Goal: Find specific page/section: Find specific page/section

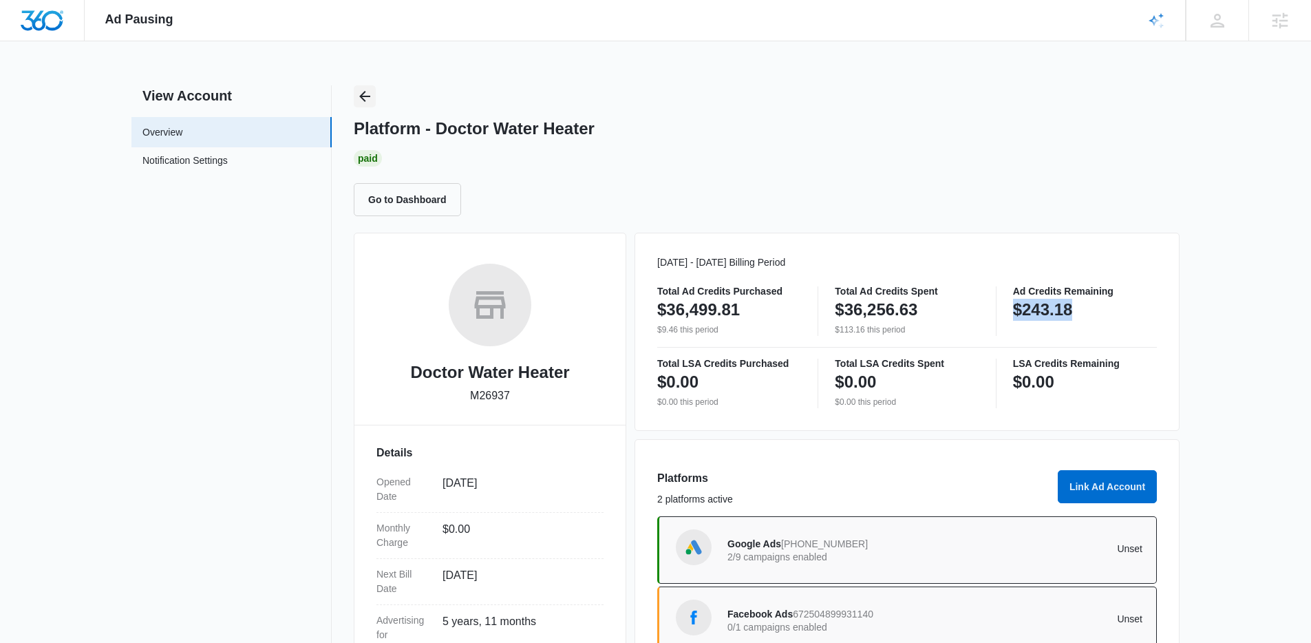
click at [363, 98] on icon "Back" at bounding box center [364, 96] width 11 height 11
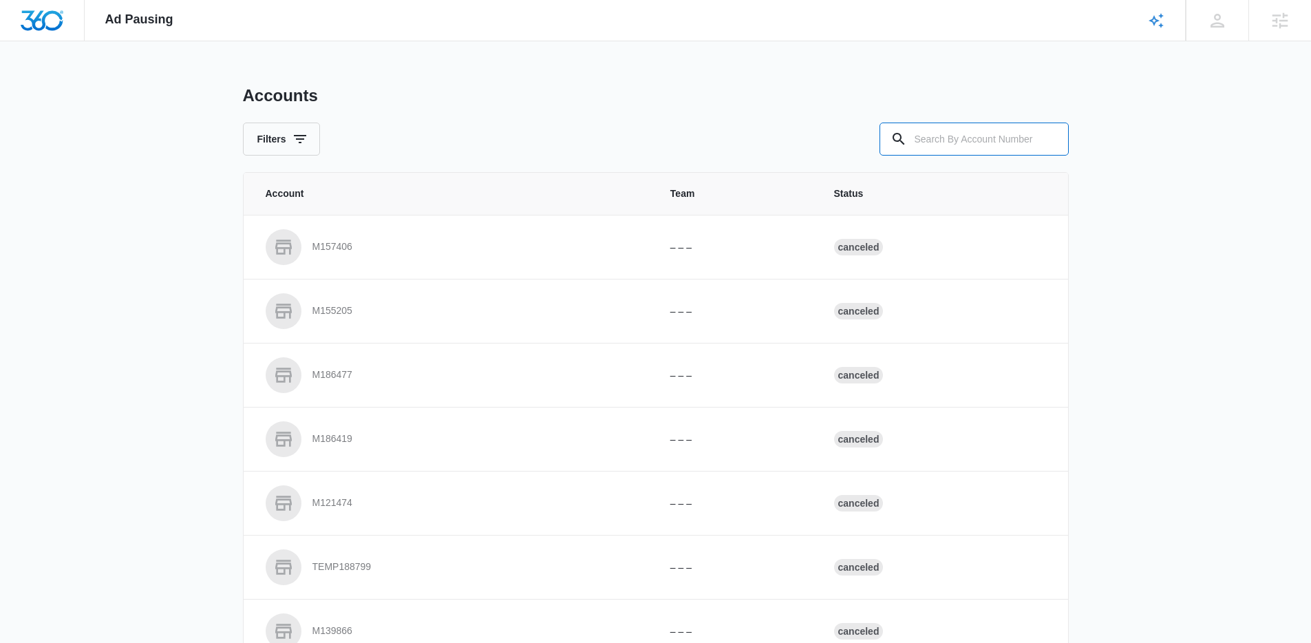
drag, startPoint x: 978, startPoint y: 125, endPoint x: 711, endPoint y: 144, distance: 267.6
click at [975, 125] on input "text" at bounding box center [973, 138] width 189 height 33
paste input "M52961"
type input "M52961"
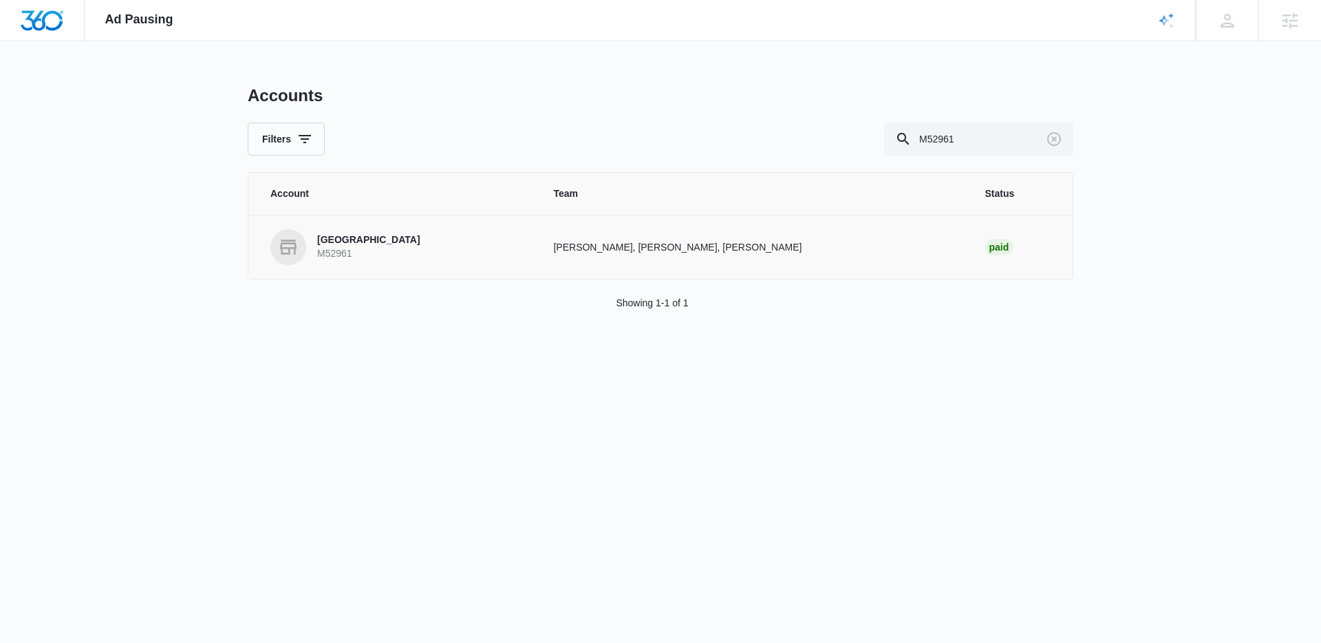
click at [348, 245] on p "[GEOGRAPHIC_DATA]" at bounding box center [368, 240] width 103 height 14
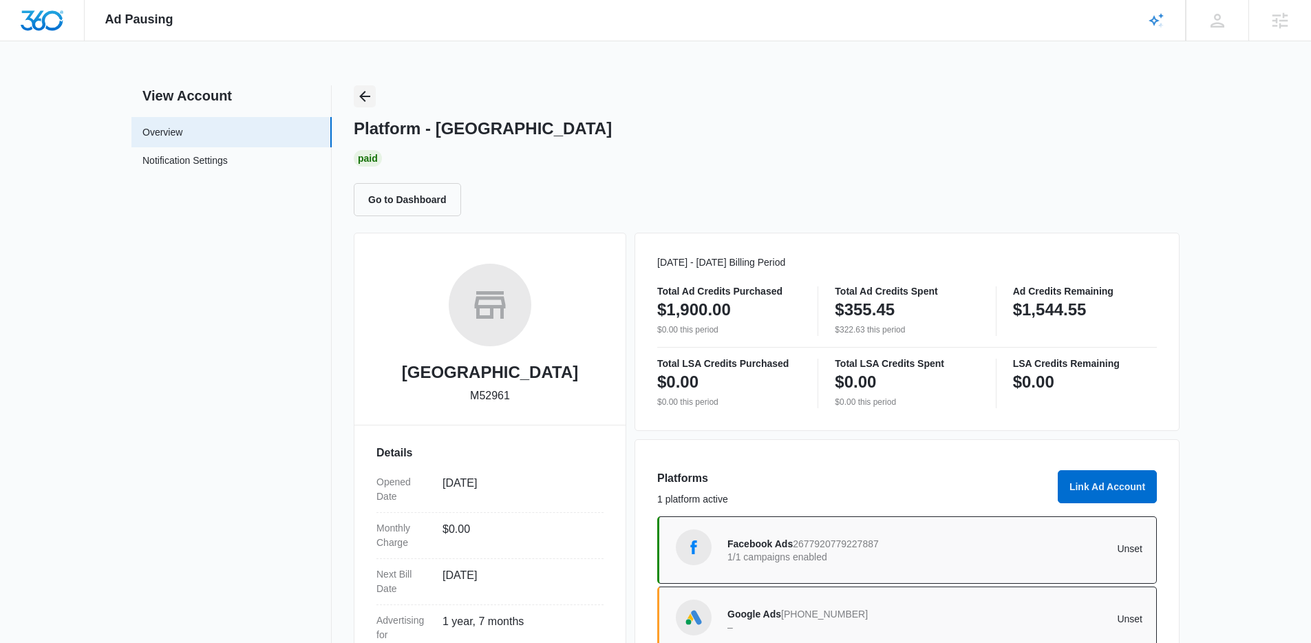
click at [360, 95] on icon "Back" at bounding box center [364, 96] width 17 height 17
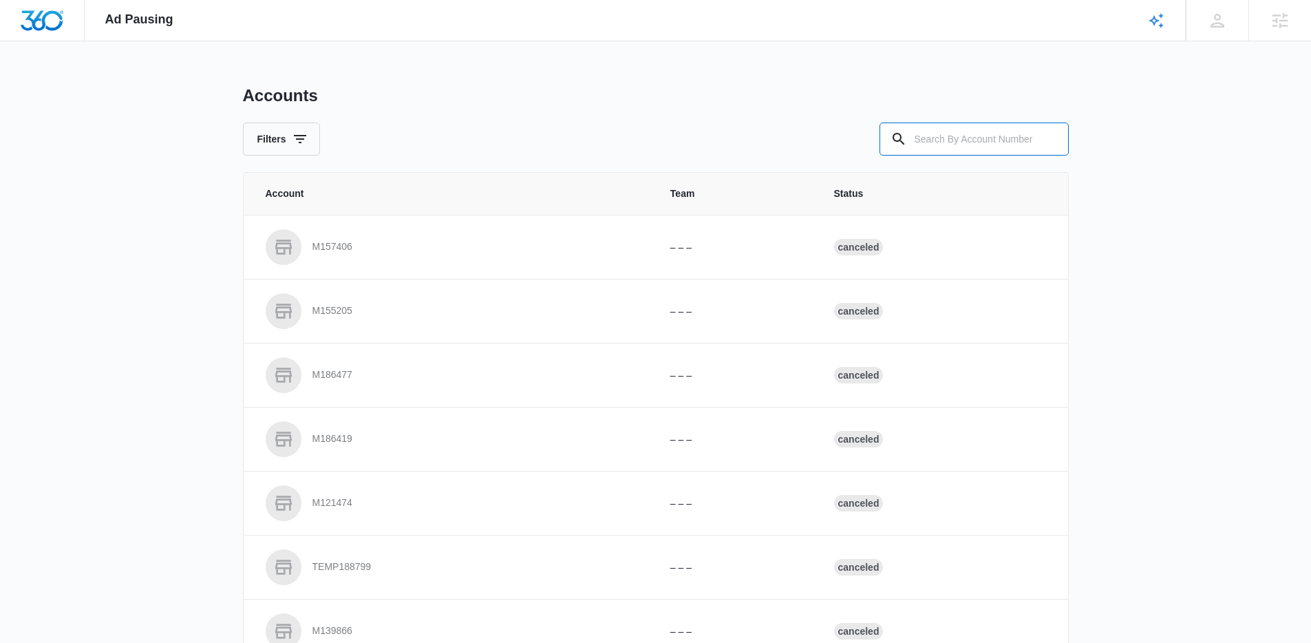
drag, startPoint x: 936, startPoint y: 134, endPoint x: 623, endPoint y: 128, distance: 313.8
click at [934, 134] on input "text" at bounding box center [973, 138] width 189 height 33
paste input "M334776"
type input "M334776"
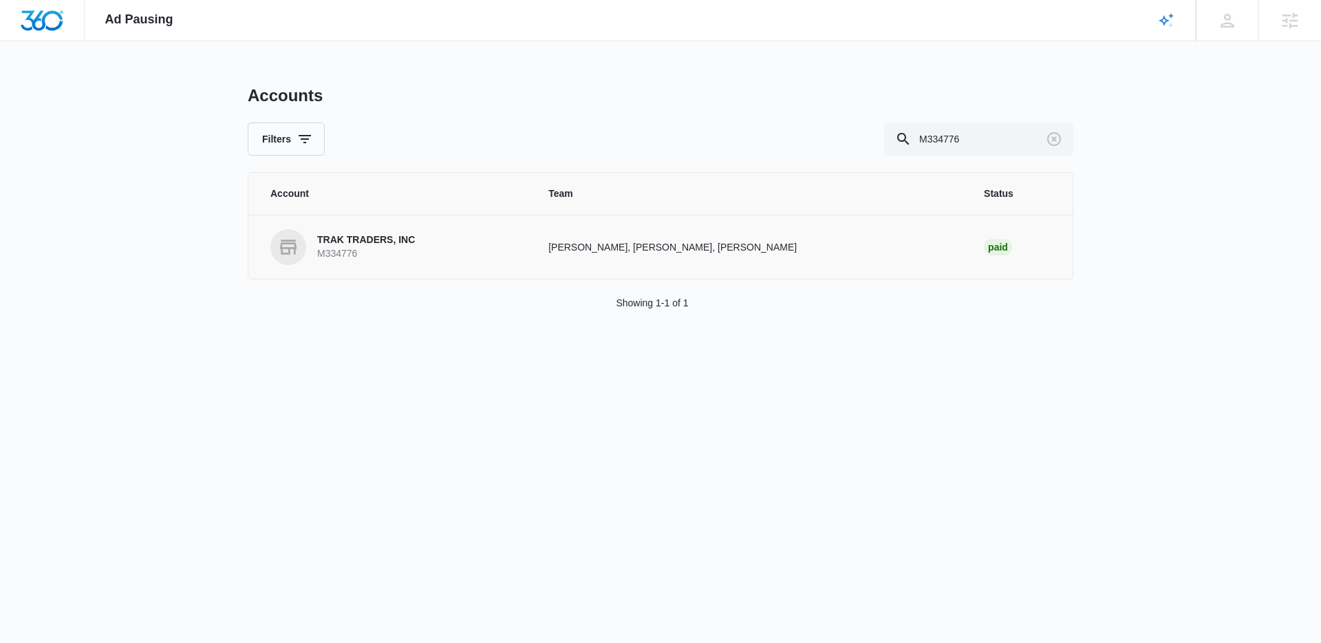
click at [347, 246] on p "TRAK TRADERS, INC" at bounding box center [366, 240] width 98 height 14
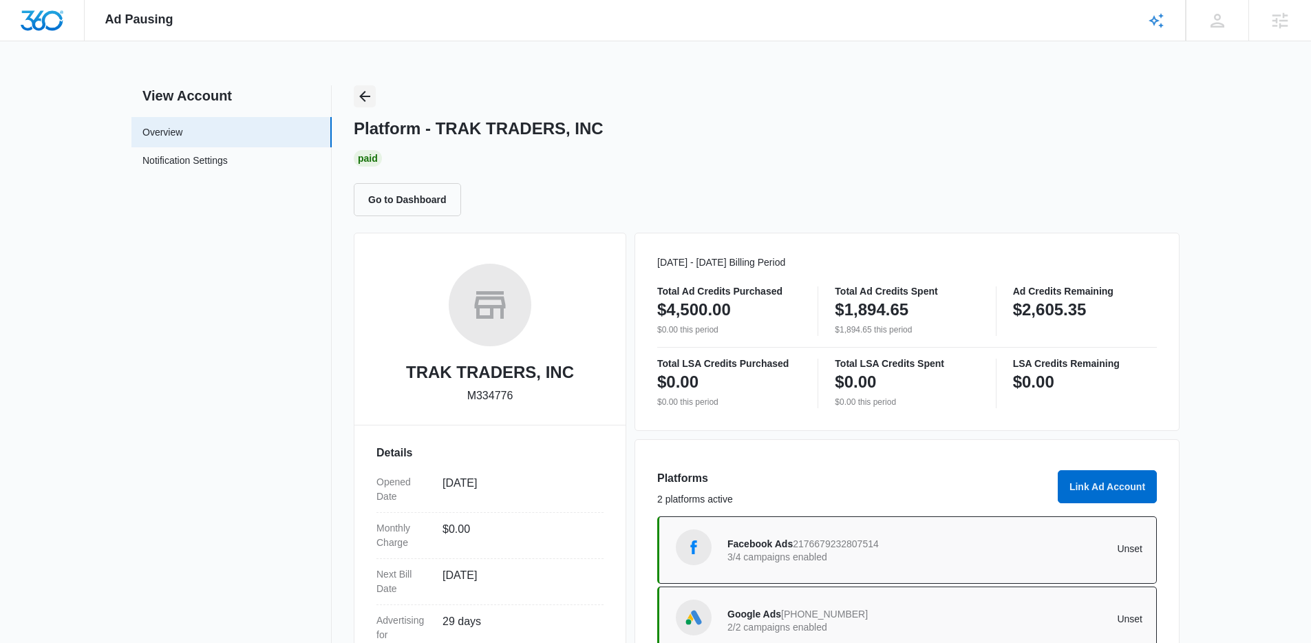
click at [364, 103] on icon "Back" at bounding box center [364, 96] width 17 height 17
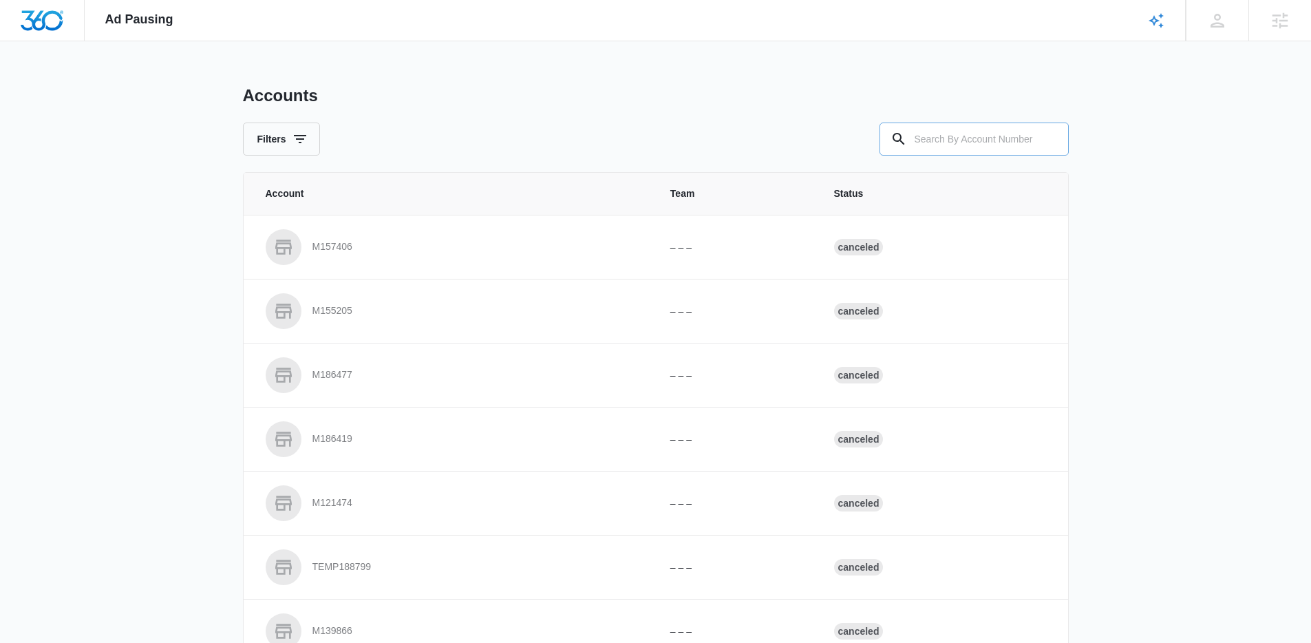
click at [958, 136] on input "text" at bounding box center [973, 138] width 189 height 33
paste input "M17866"
type input "M17866"
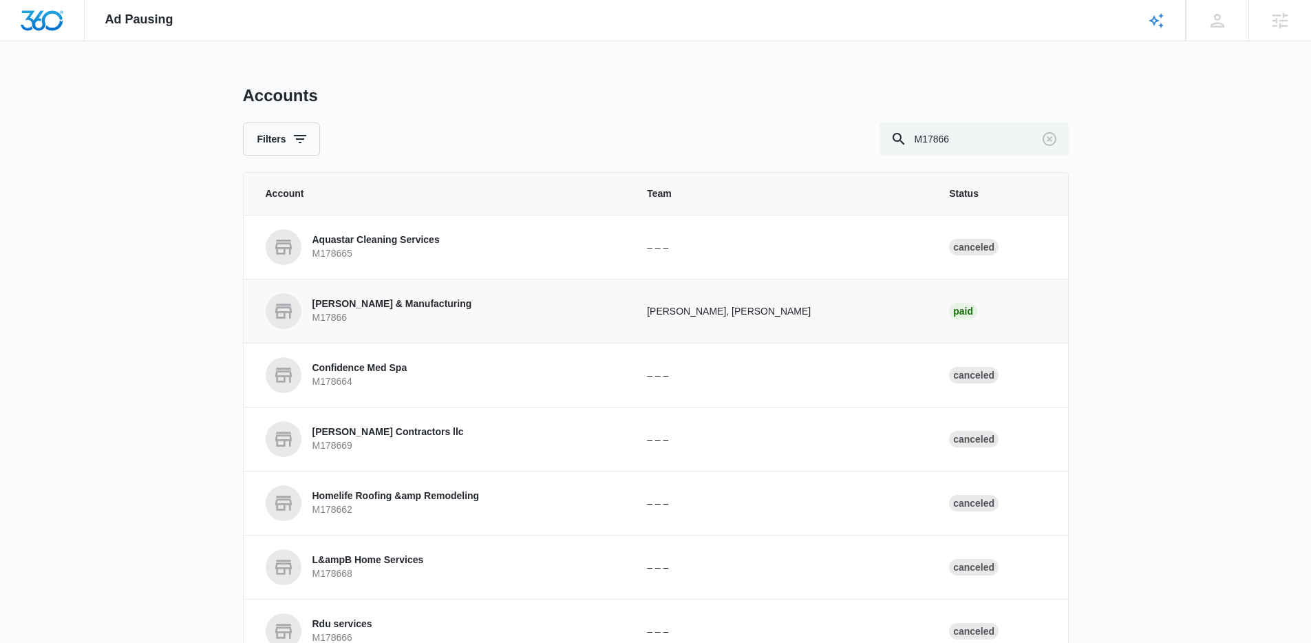
click at [454, 315] on p "M17866" at bounding box center [392, 318] width 160 height 14
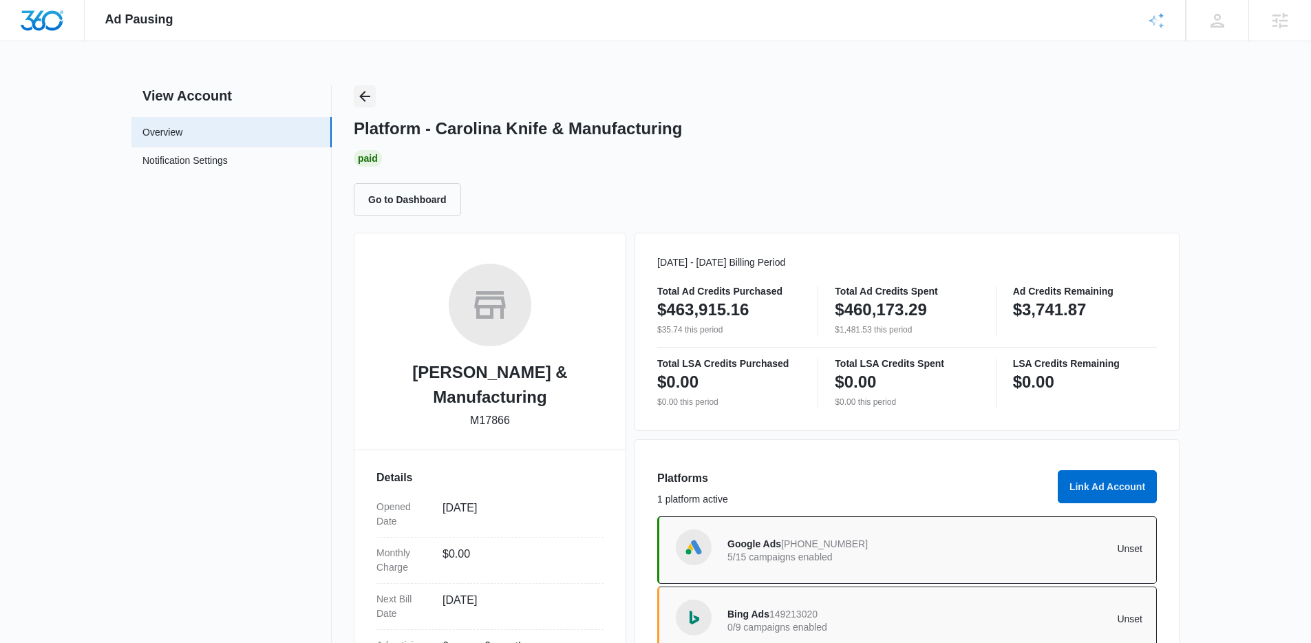
click at [356, 91] on icon "Back" at bounding box center [364, 96] width 17 height 17
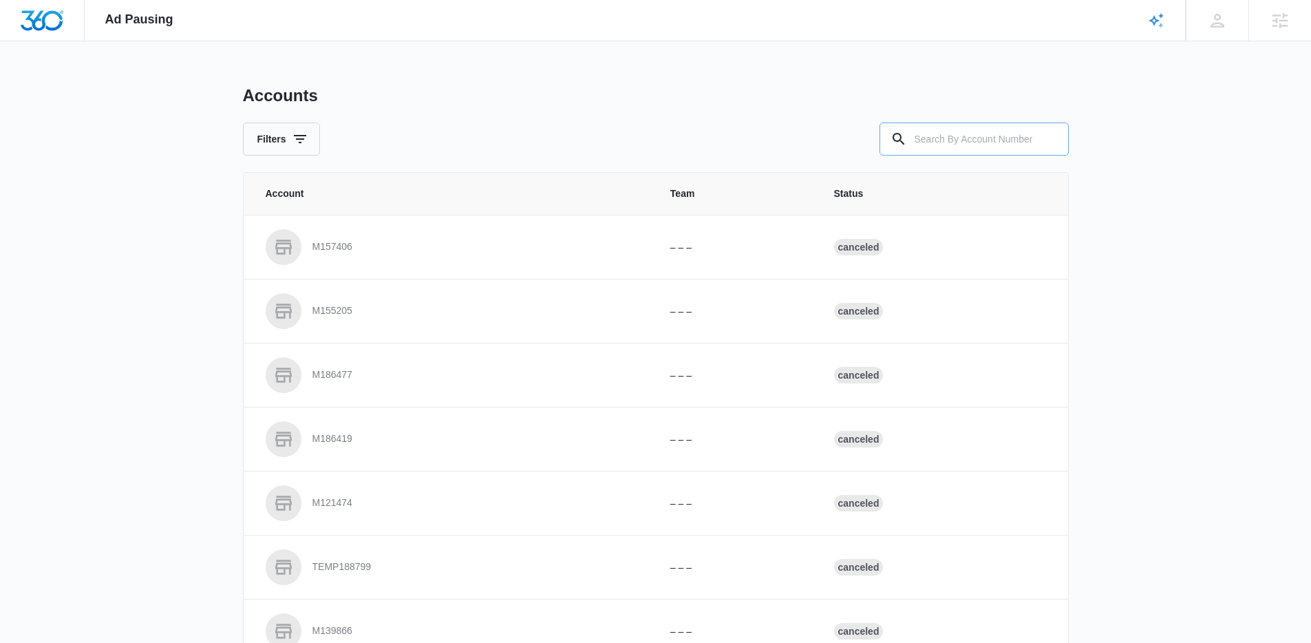
drag, startPoint x: 959, startPoint y: 144, endPoint x: 837, endPoint y: 142, distance: 122.5
click at [952, 143] on input "text" at bounding box center [973, 138] width 189 height 33
paste input "M333328"
type input "M333328"
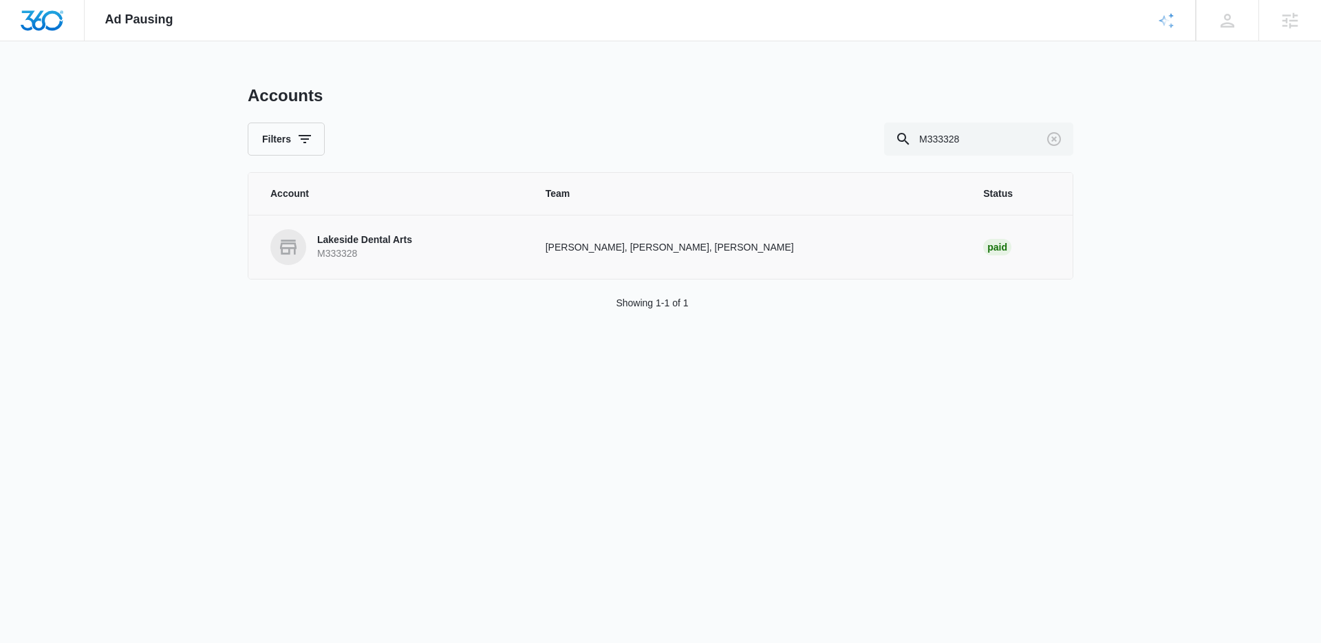
click at [294, 264] on td "Lakeside Dental Arts M333328" at bounding box center [388, 247] width 281 height 64
click at [349, 249] on p "M333328" at bounding box center [364, 254] width 95 height 14
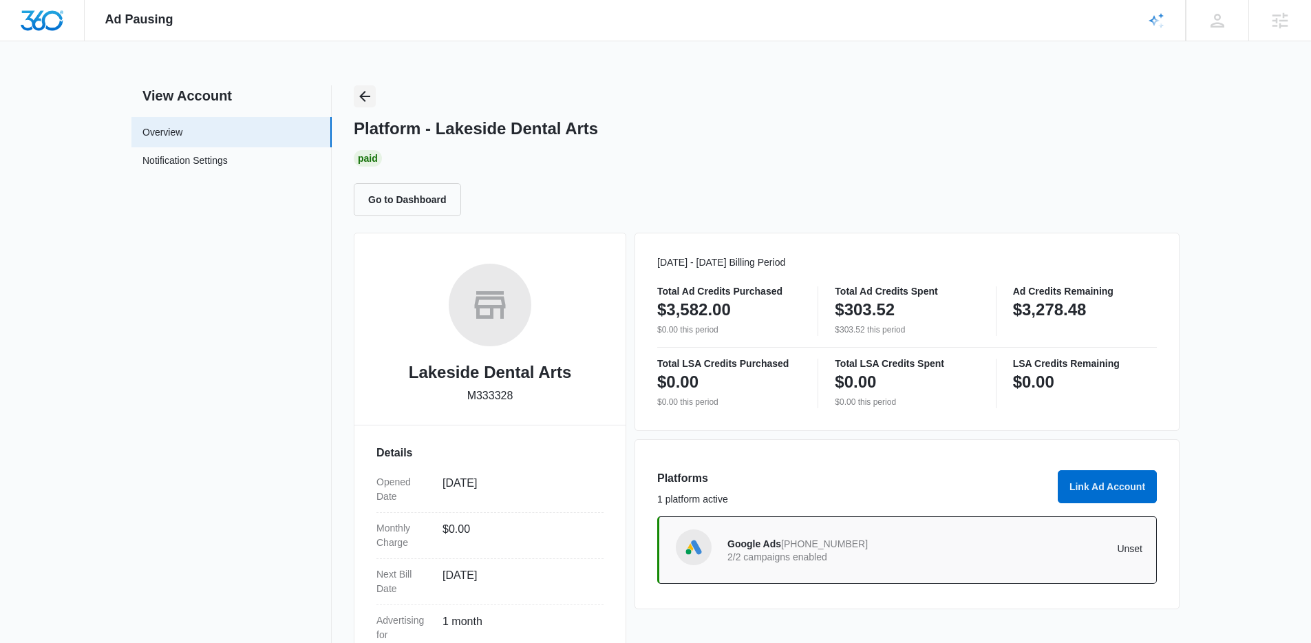
click at [365, 100] on icon "Back" at bounding box center [364, 96] width 17 height 17
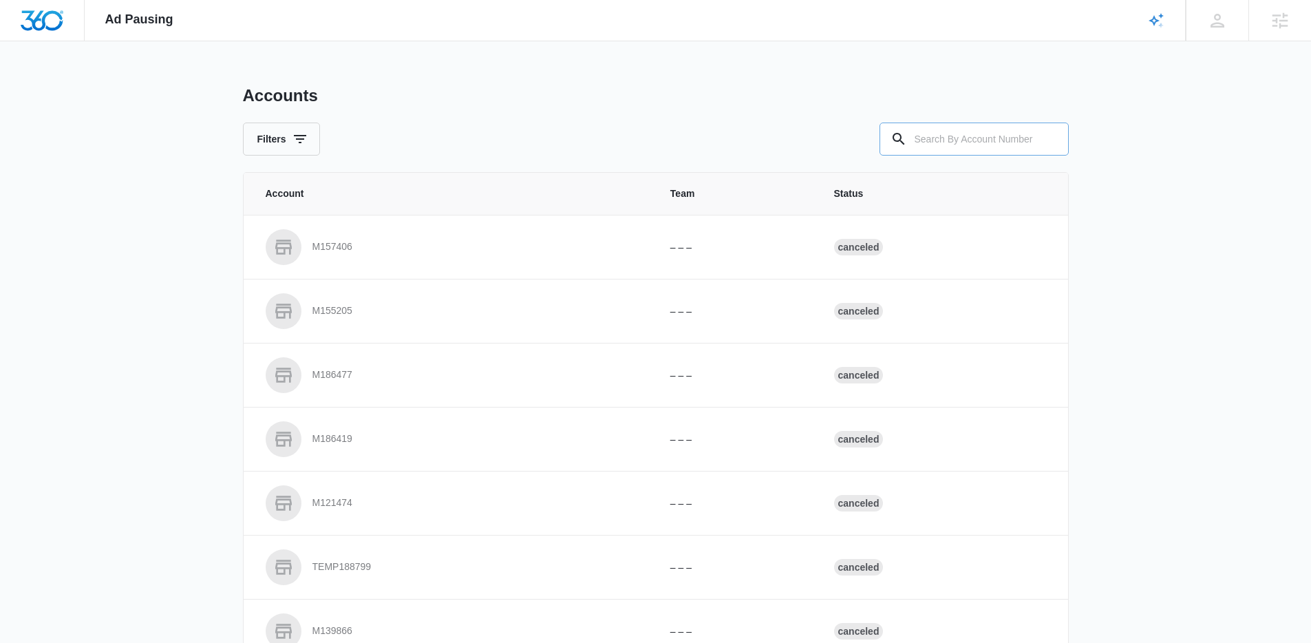
click at [995, 127] on input "text" at bounding box center [973, 138] width 189 height 33
paste input "M44316"
type input "M44316"
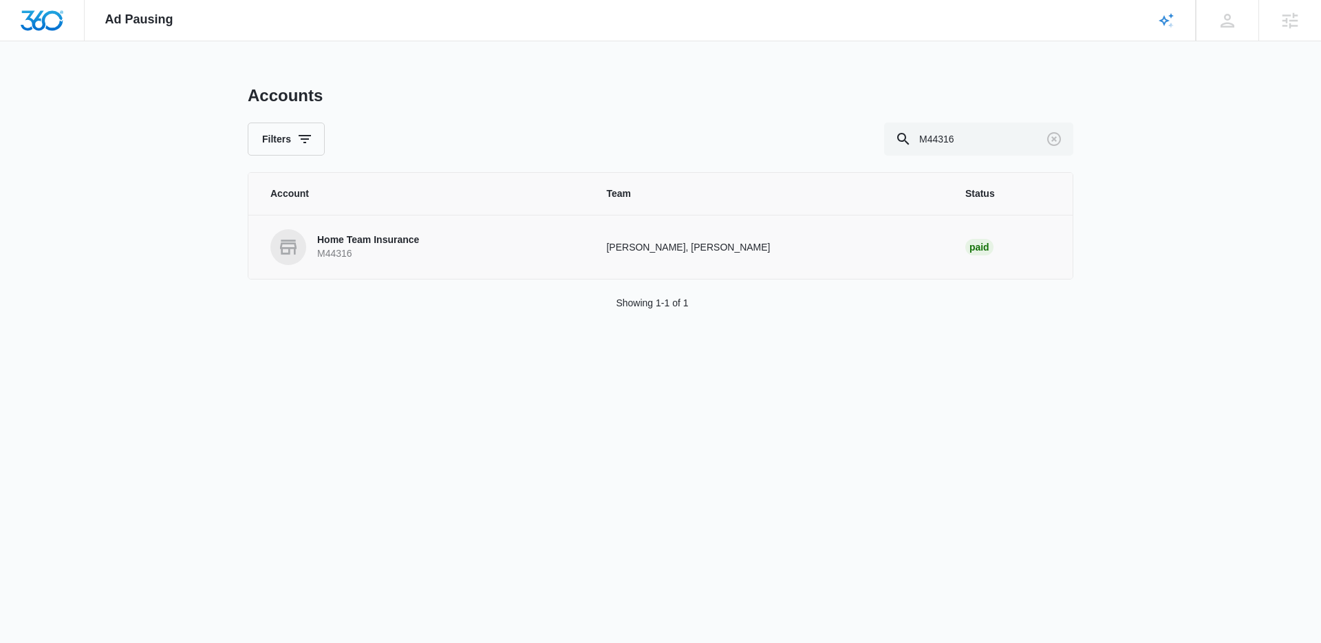
click at [343, 244] on p "Home Team Insurance" at bounding box center [368, 240] width 102 height 14
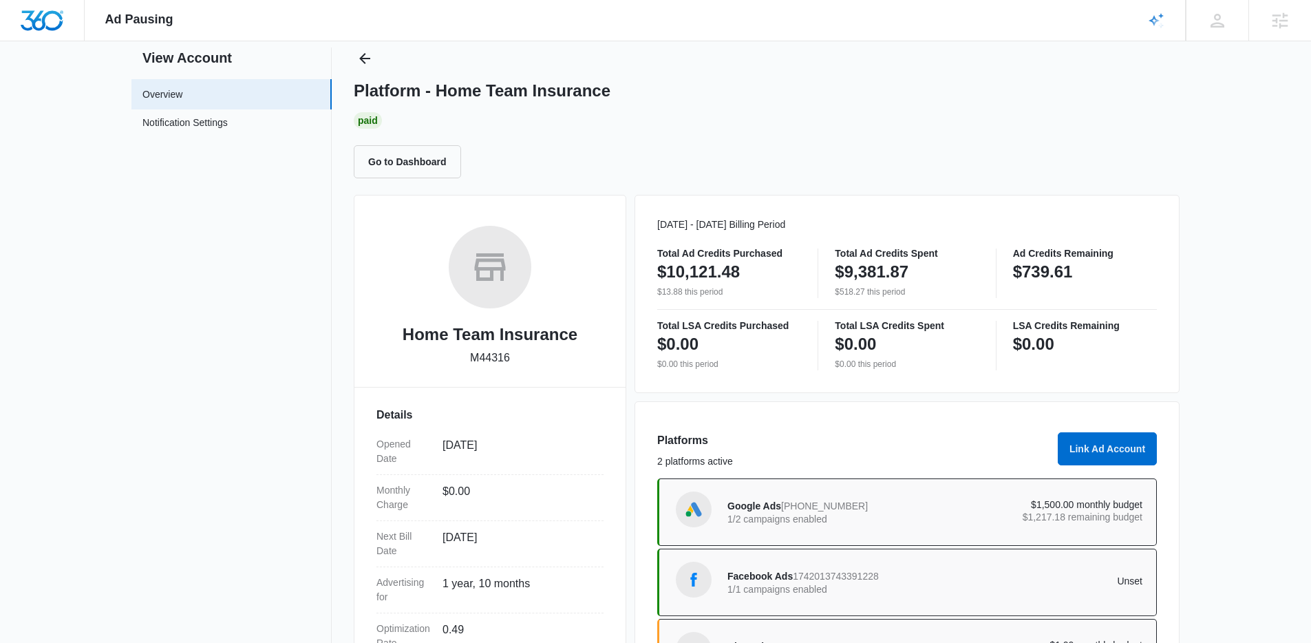
scroll to position [32, 0]
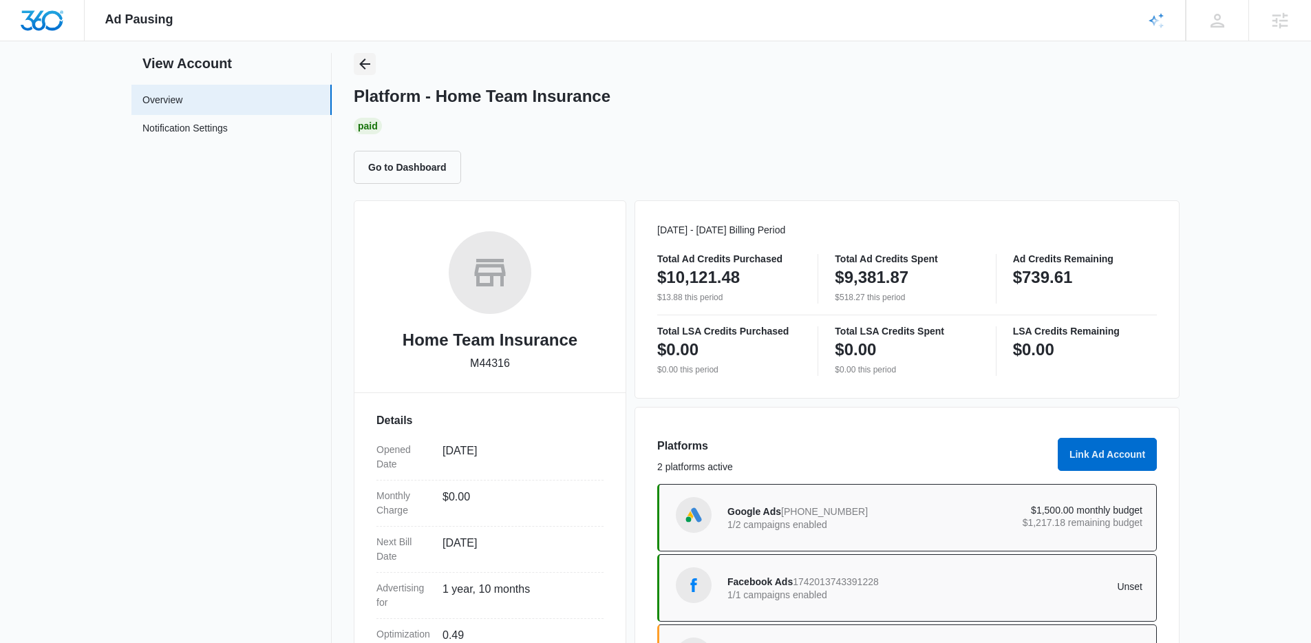
drag, startPoint x: 365, startPoint y: 67, endPoint x: 503, endPoint y: 80, distance: 139.0
click at [365, 67] on icon "Back" at bounding box center [364, 64] width 17 height 17
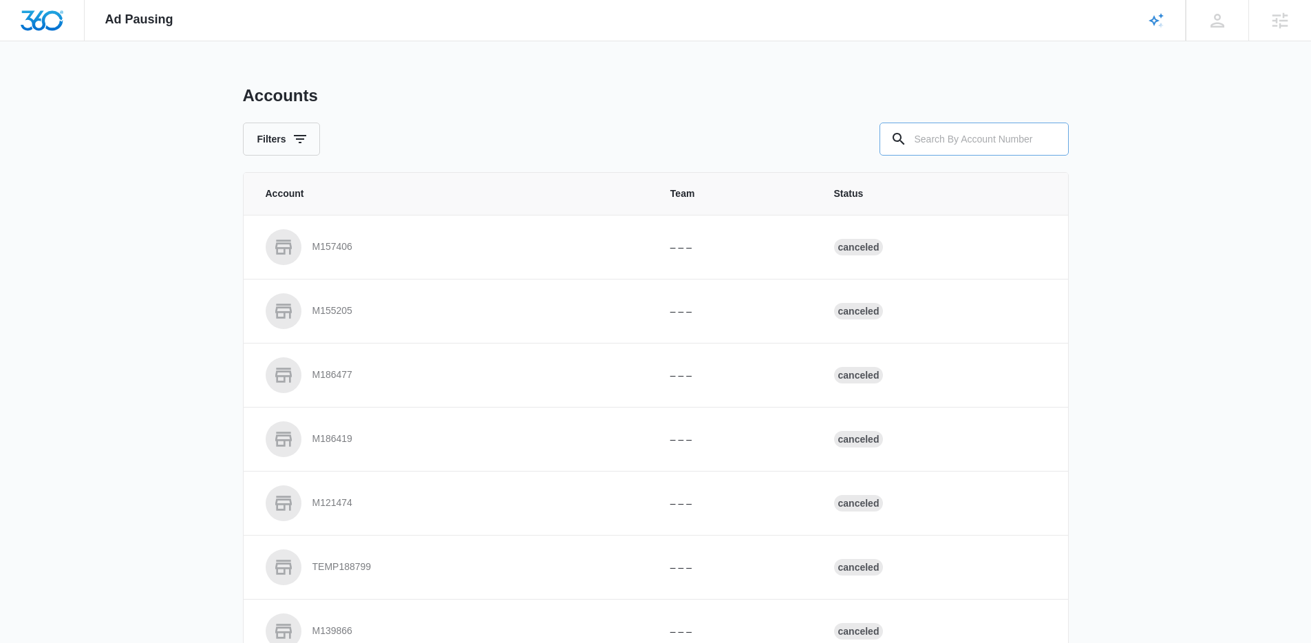
drag, startPoint x: 949, startPoint y: 120, endPoint x: 953, endPoint y: 132, distance: 13.1
click at [949, 122] on div "Accounts Filters" at bounding box center [656, 120] width 826 height 70
drag, startPoint x: 956, startPoint y: 138, endPoint x: 724, endPoint y: 136, distance: 232.5
click at [946, 140] on input "text" at bounding box center [973, 138] width 189 height 33
paste input "M319922"
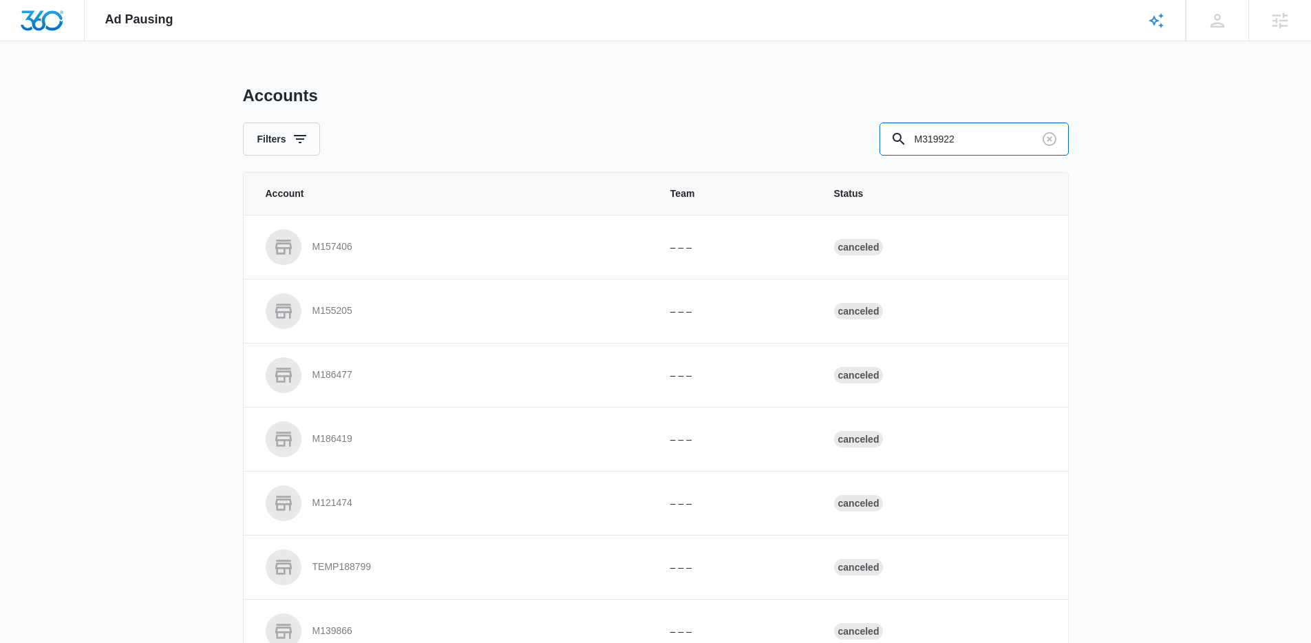
type input "M319922"
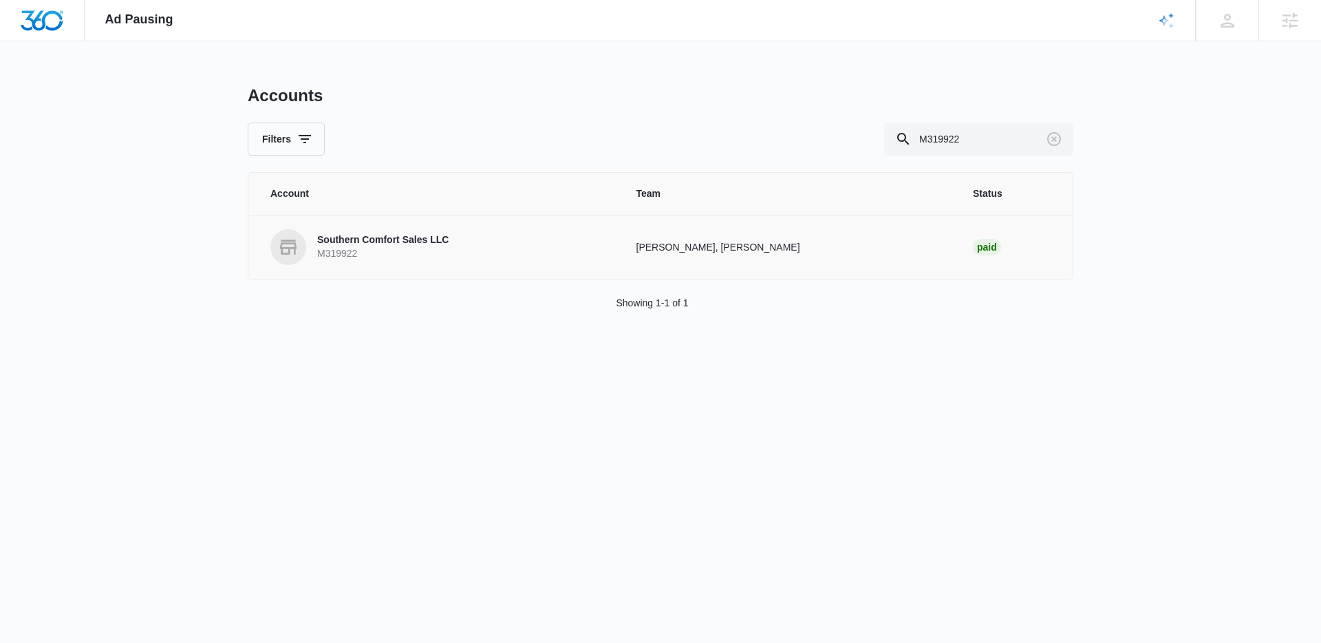
click at [354, 250] on p "M319922" at bounding box center [382, 254] width 131 height 14
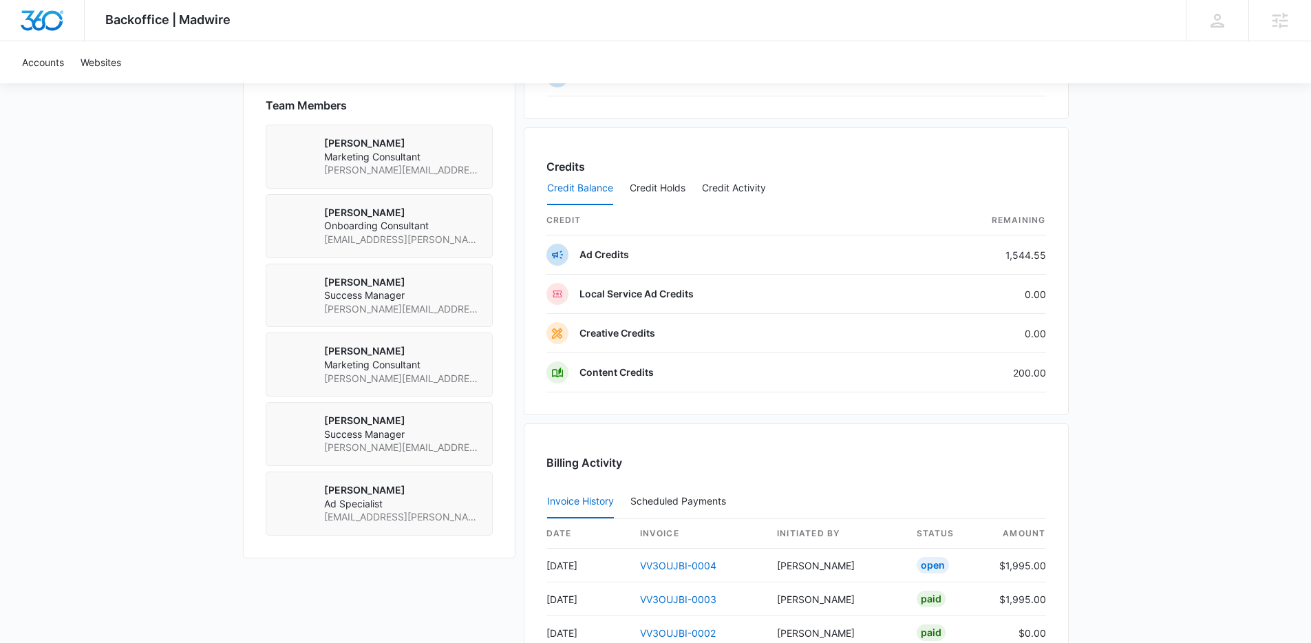
scroll to position [1131, 0]
